Goal: Information Seeking & Learning: Learn about a topic

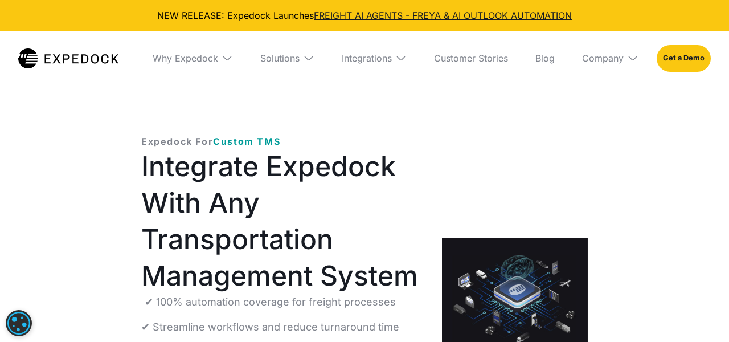
select select
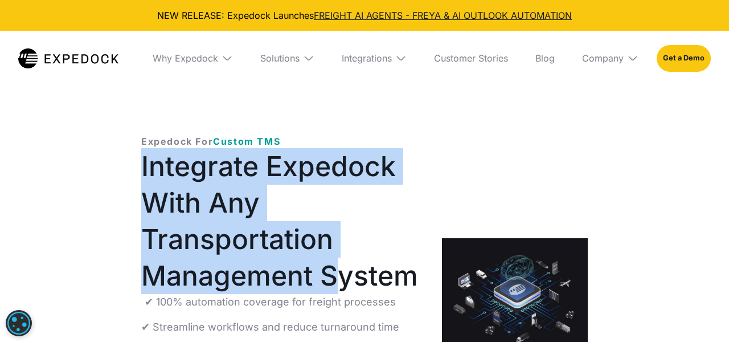
drag, startPoint x: 138, startPoint y: 165, endPoint x: 333, endPoint y: 287, distance: 229.6
click at [333, 287] on div "Expedock For Custom TMS Integrate Expedock With Any Transportation Management S…" at bounding box center [364, 296] width 483 height 361
click at [333, 287] on h1 "Integrate Expedock With Any Transportation Management System" at bounding box center [282, 221] width 283 height 146
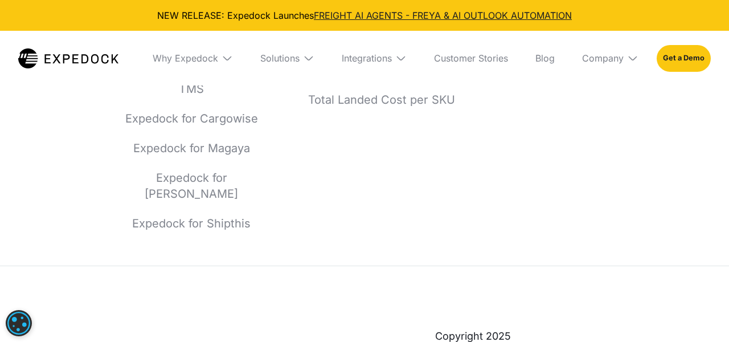
scroll to position [4304, 0]
click at [389, 77] on link "Commercial Invoices and Packing Lists Entry" at bounding box center [381, 62] width 171 height 32
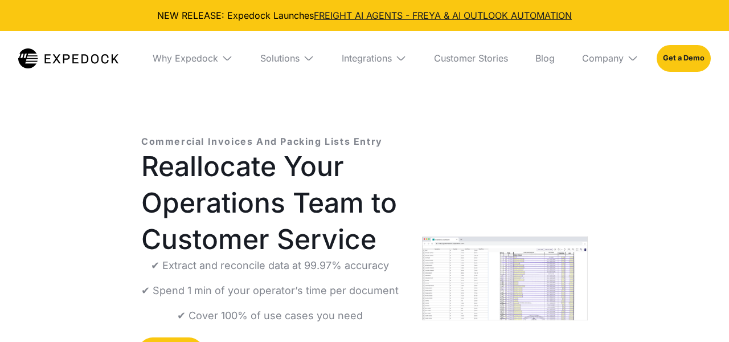
select select
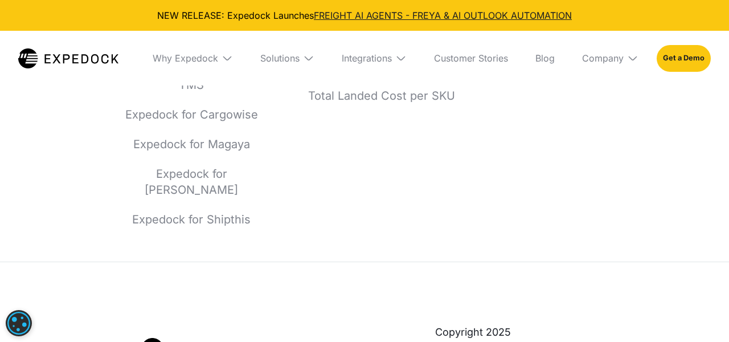
scroll to position [4453, 0]
